Goal: Transaction & Acquisition: Purchase product/service

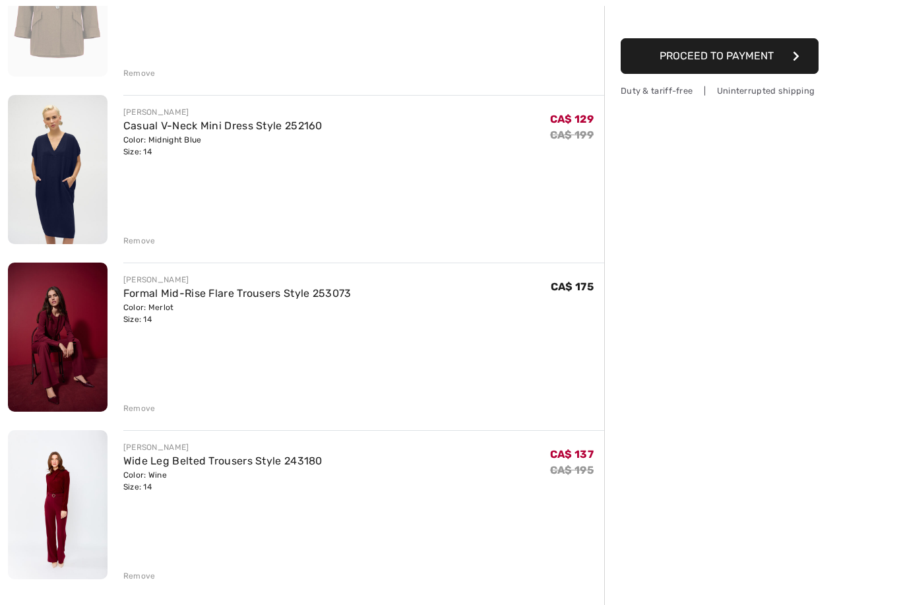
scroll to position [245, 0]
click at [137, 401] on div "Remove" at bounding box center [363, 407] width 481 height 15
click at [137, 410] on div "Remove" at bounding box center [139, 408] width 32 height 12
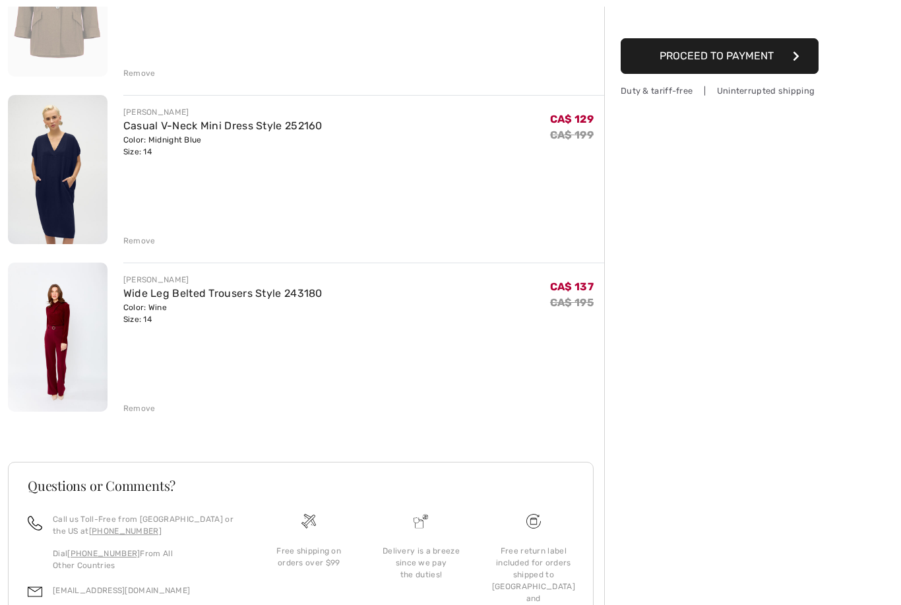
click at [138, 410] on div "Remove" at bounding box center [139, 408] width 32 height 12
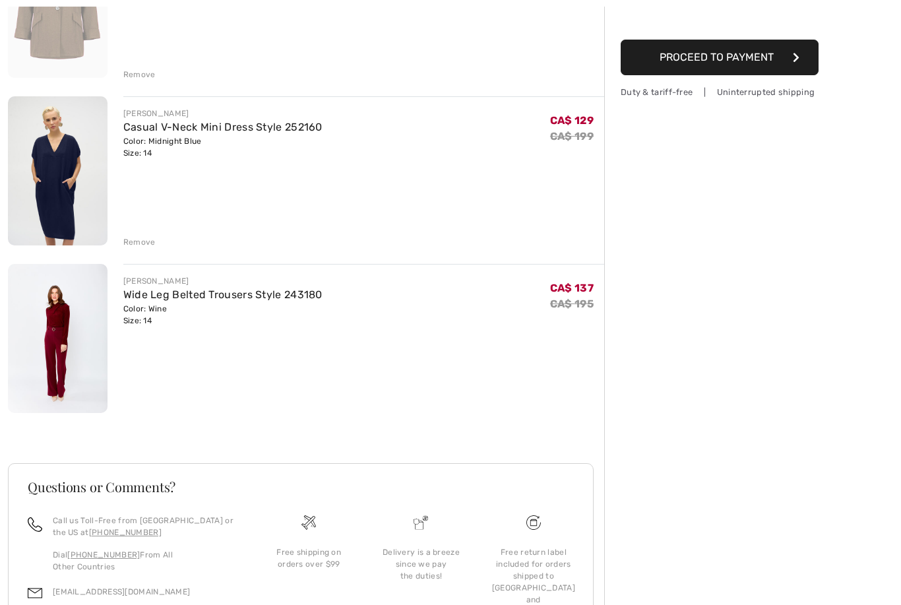
scroll to position [123, 0]
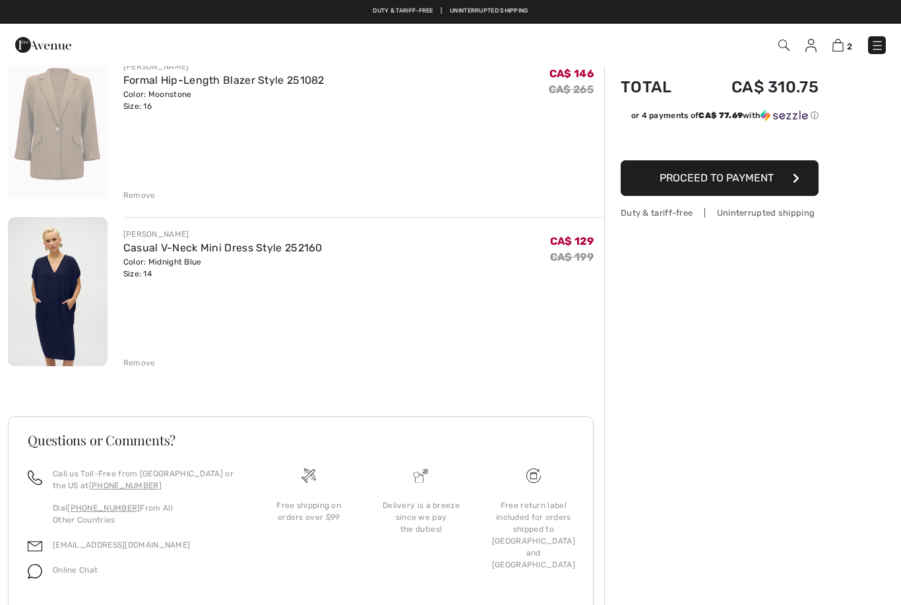
click at [144, 364] on div "Remove" at bounding box center [139, 363] width 32 height 12
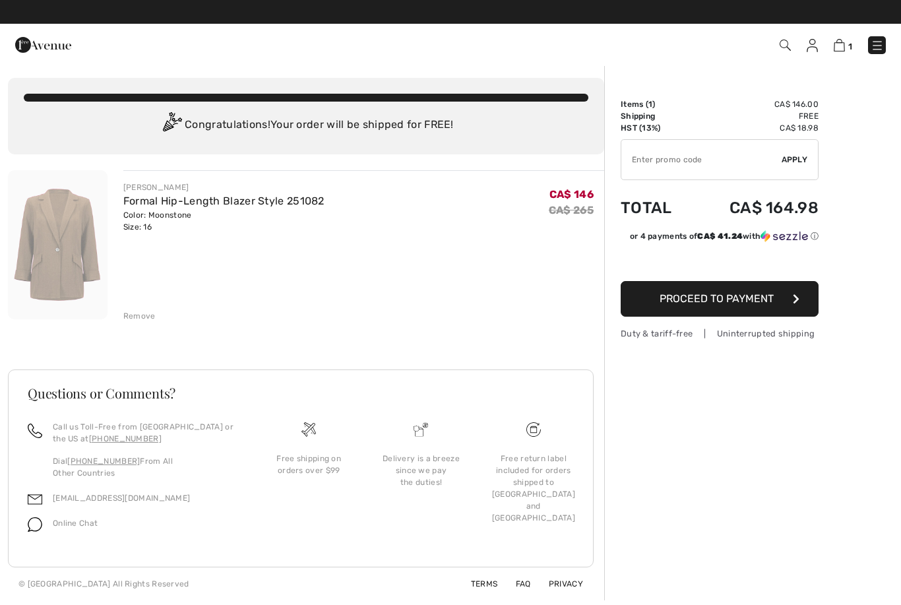
scroll to position [0, 0]
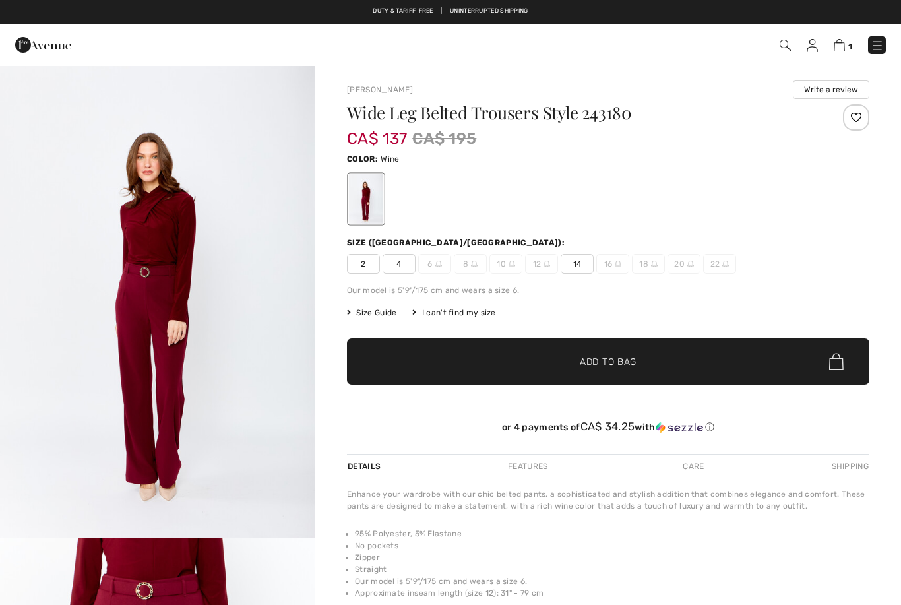
checkbox input "true"
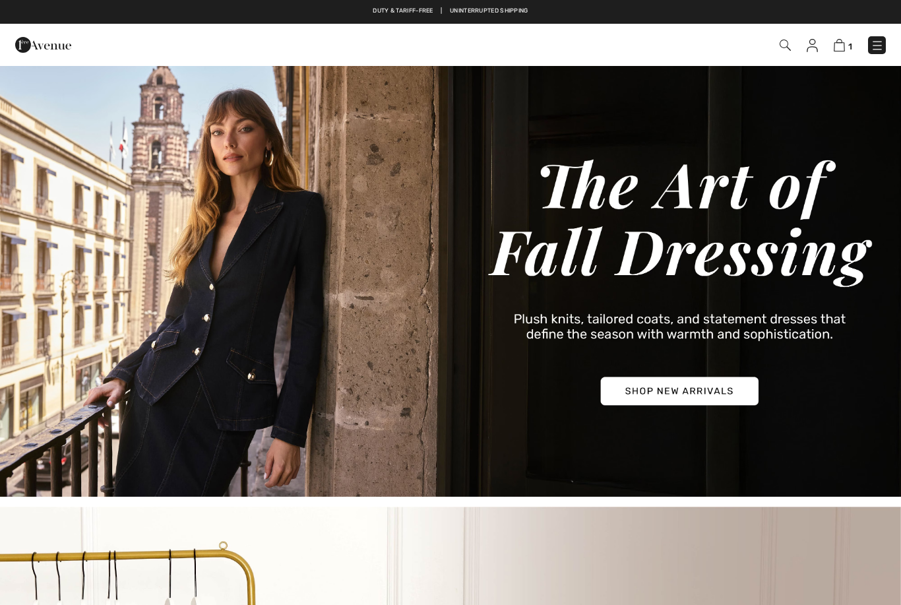
checkbox input "true"
click at [697, 381] on img at bounding box center [450, 281] width 901 height 432
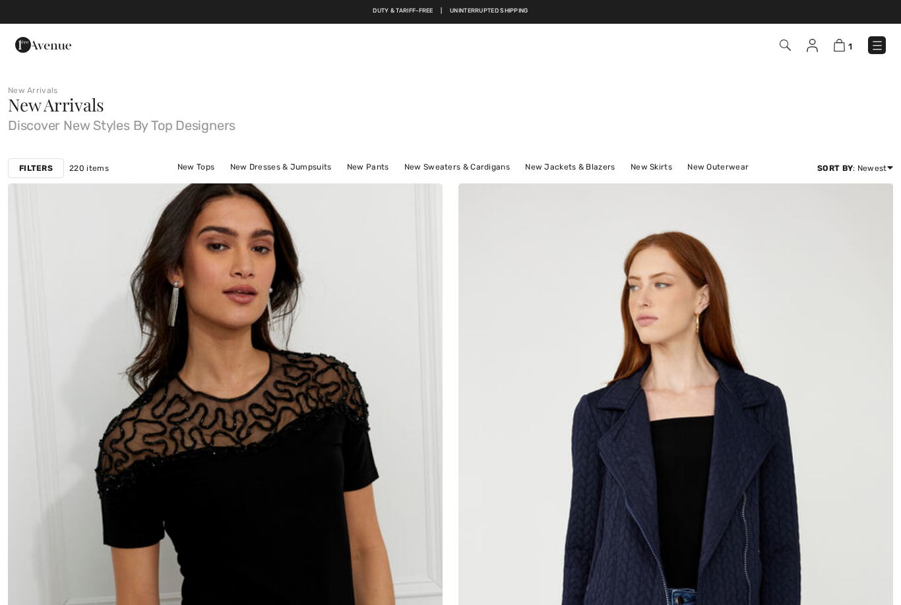
checkbox input "true"
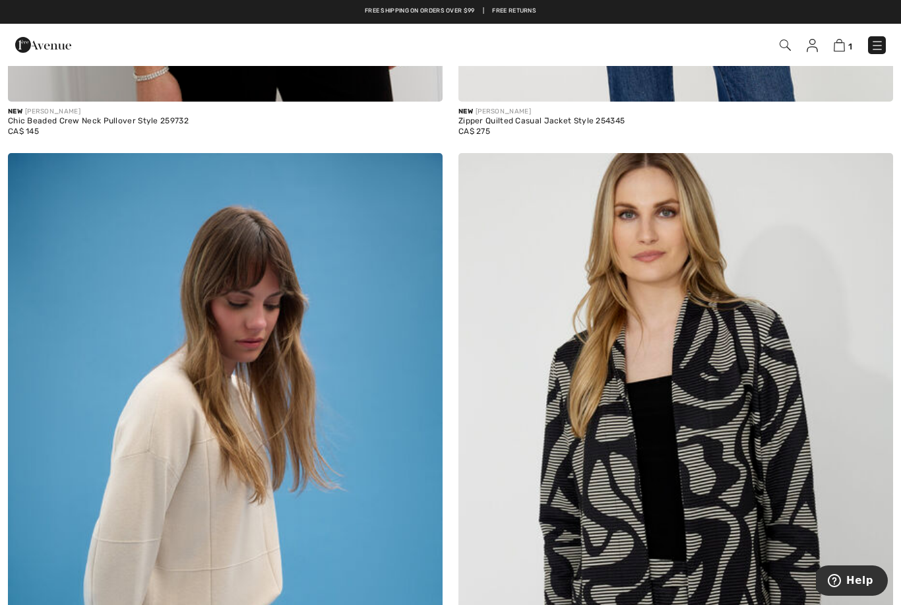
scroll to position [733, 0]
